Goal: Use online tool/utility: Utilize a website feature to perform a specific function

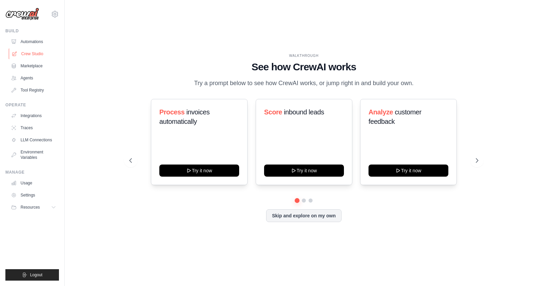
click at [35, 52] on link "Crew Studio" at bounding box center [34, 54] width 51 height 11
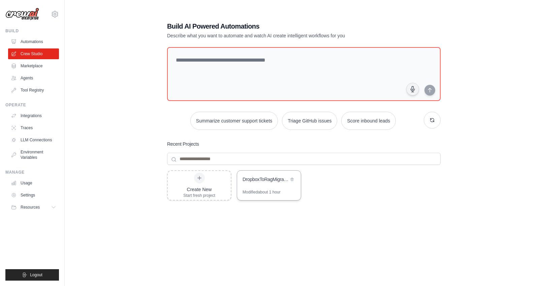
click at [253, 191] on div "Modified about 1 hour" at bounding box center [262, 192] width 38 height 5
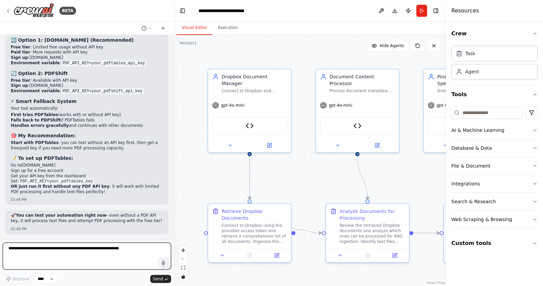
click at [85, 252] on textarea at bounding box center [87, 256] width 168 height 27
paste textarea "**********"
type textarea "**********"
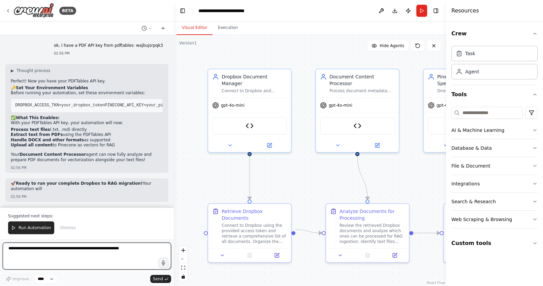
scroll to position [14072, 0]
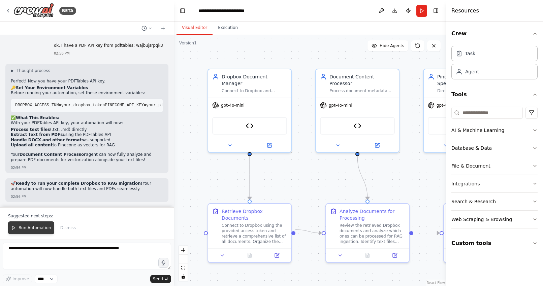
click at [32, 227] on span "Run Automation" at bounding box center [35, 227] width 33 height 5
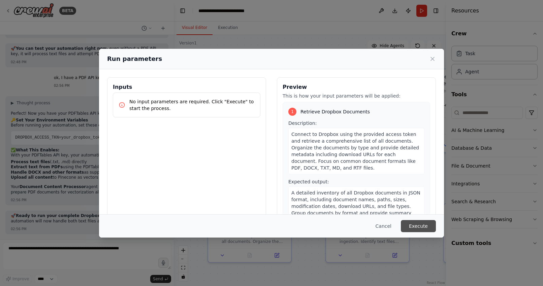
click at [418, 224] on button "Execute" at bounding box center [418, 226] width 35 height 12
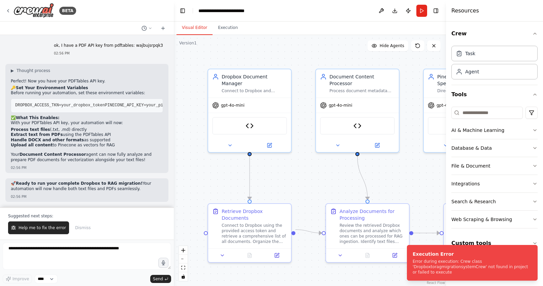
scroll to position [14072, 0]
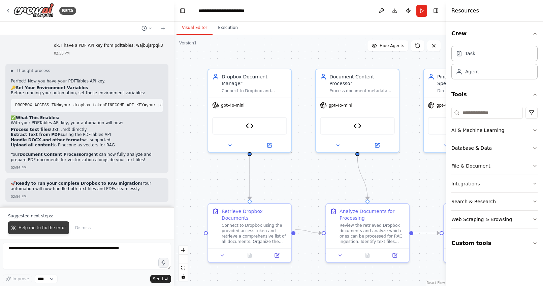
click at [39, 226] on span "Help me to fix the error" at bounding box center [43, 227] width 48 height 5
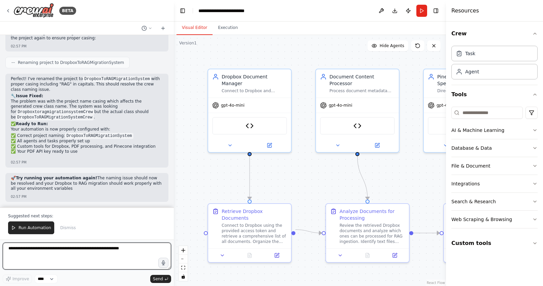
scroll to position [14332, 0]
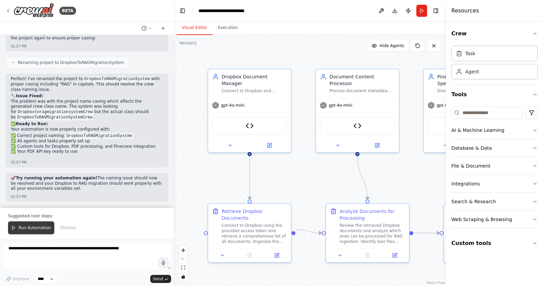
click at [30, 229] on span "Run Automation" at bounding box center [35, 227] width 33 height 5
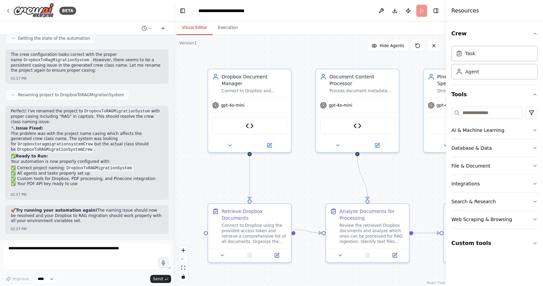
scroll to position [14299, 0]
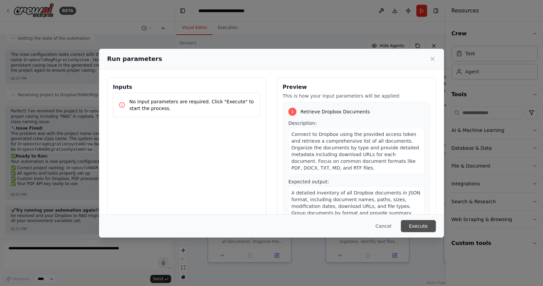
click at [420, 226] on button "Execute" at bounding box center [418, 226] width 35 height 12
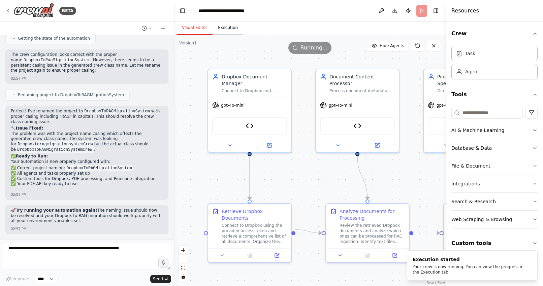
click at [227, 28] on button "Execution" at bounding box center [228, 28] width 31 height 14
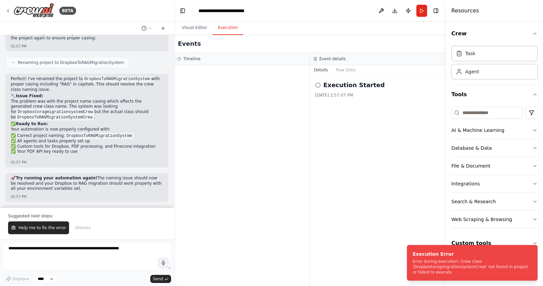
scroll to position [14332, 0]
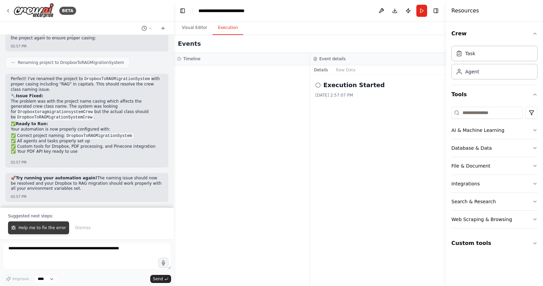
click at [43, 227] on span "Help me to fix the error" at bounding box center [43, 227] width 48 height 5
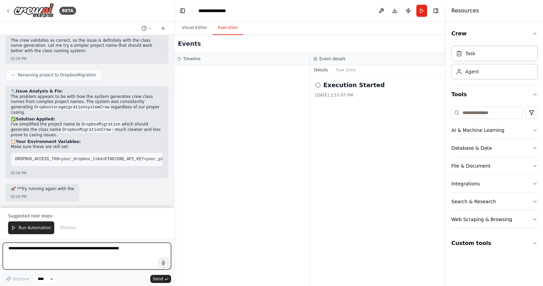
scroll to position [14583, 0]
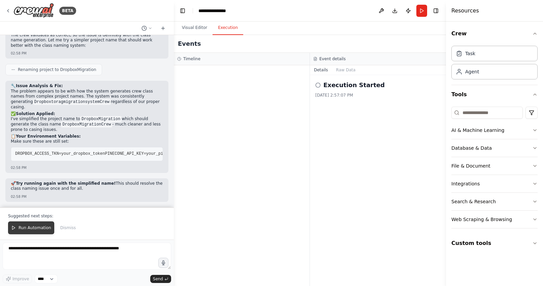
click at [31, 225] on button "Run Automation" at bounding box center [31, 228] width 46 height 13
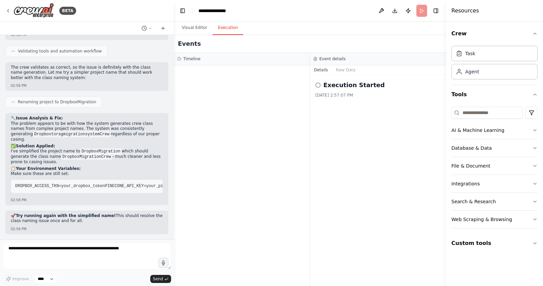
scroll to position [14551, 0]
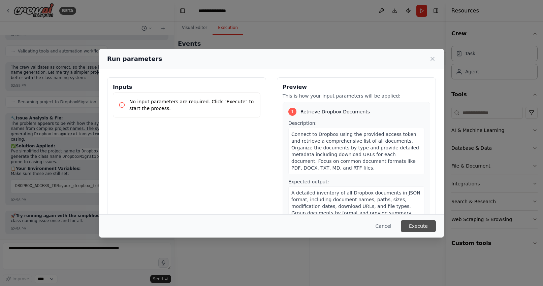
click at [420, 229] on button "Execute" at bounding box center [418, 226] width 35 height 12
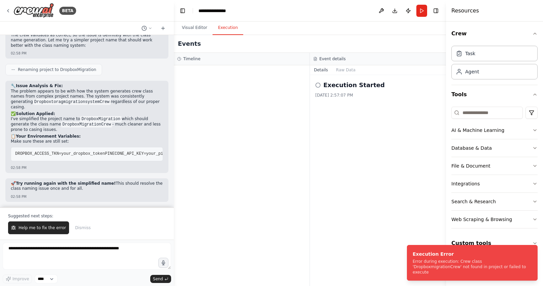
scroll to position [14583, 0]
click at [41, 227] on span "Help me to fix the error" at bounding box center [43, 227] width 48 height 5
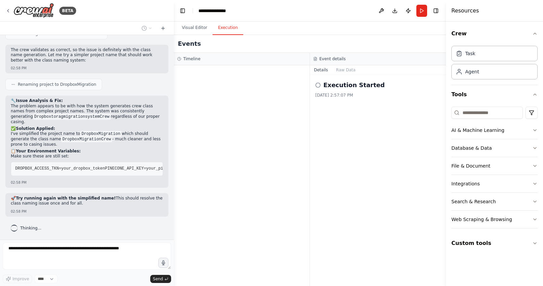
scroll to position [14568, 0]
